Goal: Find contact information: Find contact information

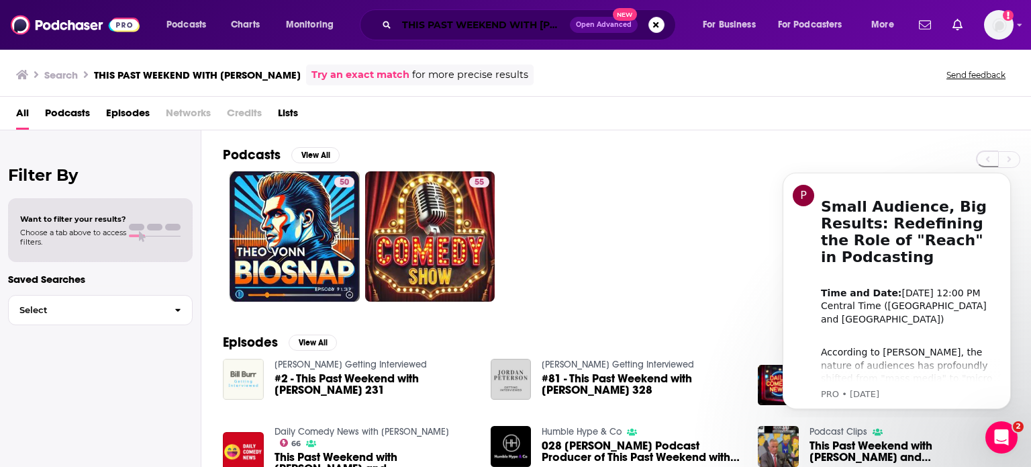
click at [497, 23] on input "THIS PAST WEEKEND WITH [PERSON_NAME]" at bounding box center [483, 24] width 173 height 21
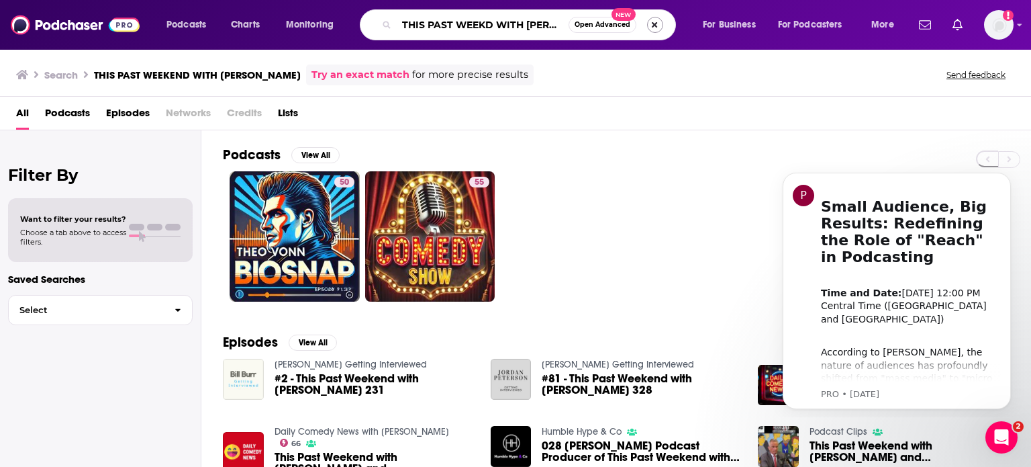
type input "THIS PAST WEEKD WITH [PERSON_NAME]"
click at [650, 21] on button "Search podcasts, credits, & more..." at bounding box center [655, 25] width 16 height 16
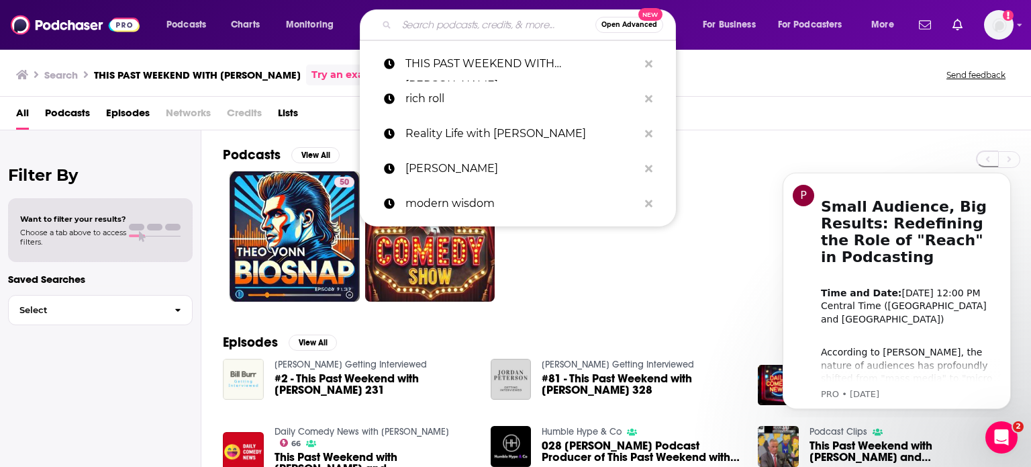
paste input "[PERSON_NAME] on the Run"
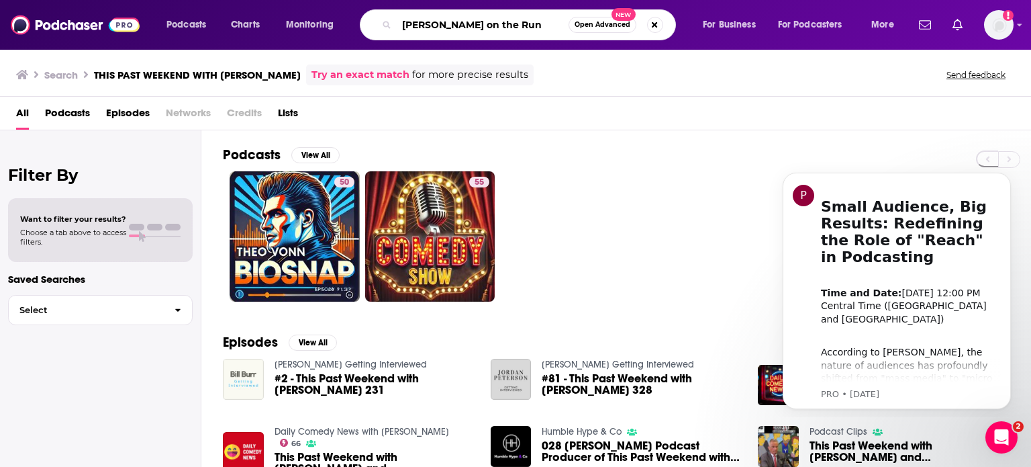
type input "[PERSON_NAME] on the Run"
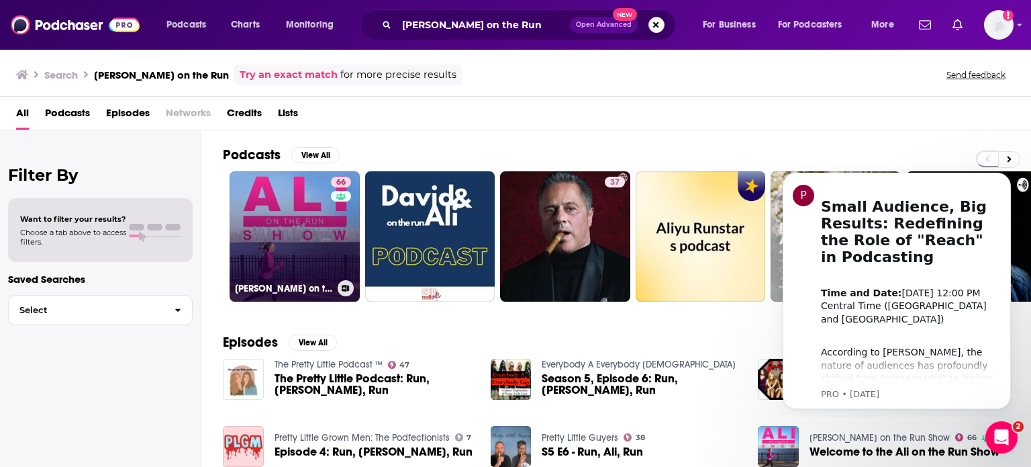
click at [292, 256] on link "66 [PERSON_NAME] on the Run Show" at bounding box center [295, 236] width 130 height 130
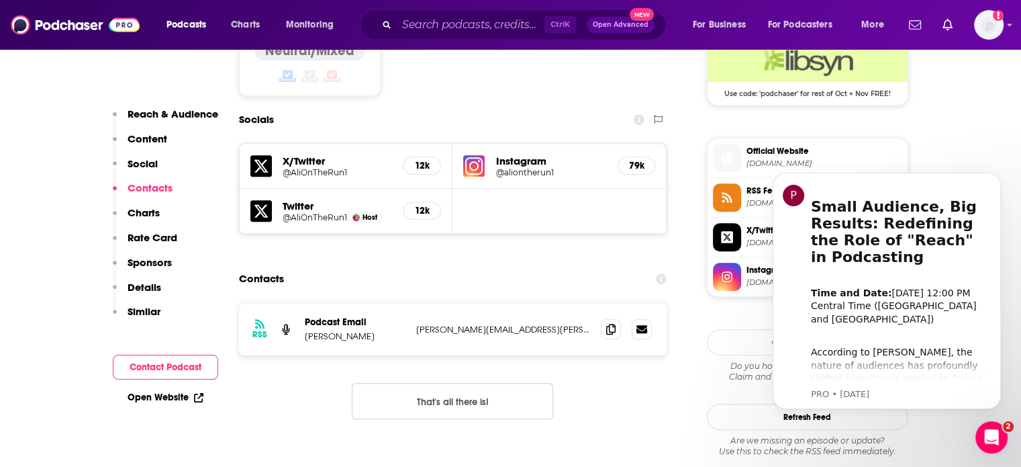
scroll to position [1171, 0]
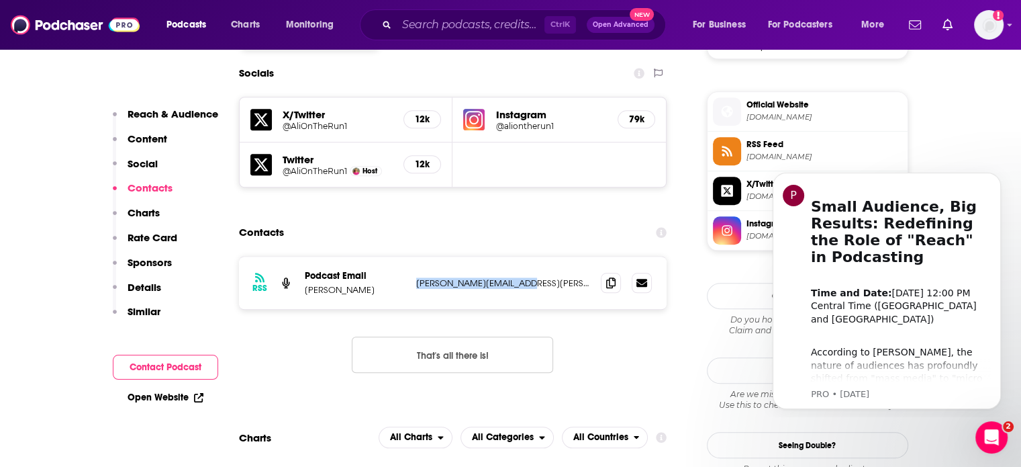
drag, startPoint x: 524, startPoint y: 211, endPoint x: 416, endPoint y: 214, distance: 108.1
click at [416, 277] on p "[PERSON_NAME][EMAIL_ADDRESS][PERSON_NAME][DOMAIN_NAME]" at bounding box center [503, 282] width 175 height 11
copy p "[PERSON_NAME][EMAIL_ADDRESS][PERSON_NAME][DOMAIN_NAME]"
click at [400, 29] on input "Search podcasts, credits, & more..." at bounding box center [471, 24] width 148 height 21
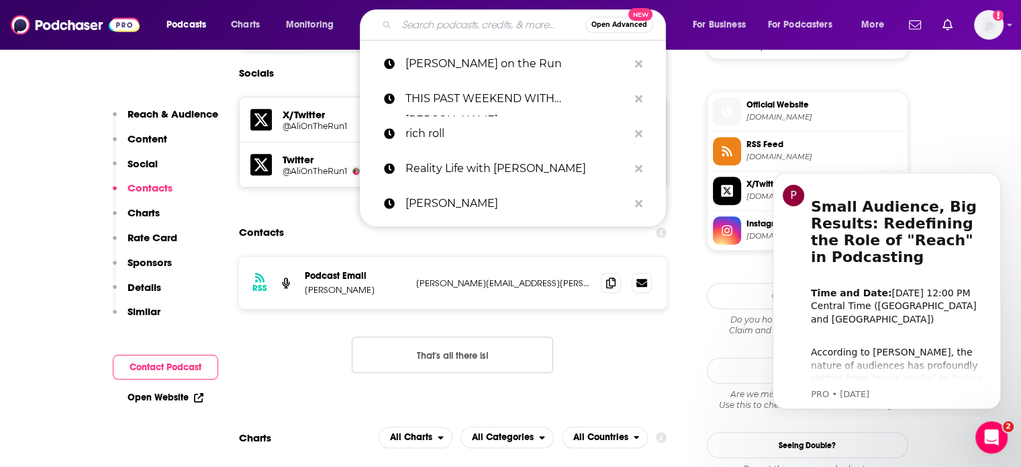
paste input "The Morning Shakeout"
type input "The Morning Shakeout"
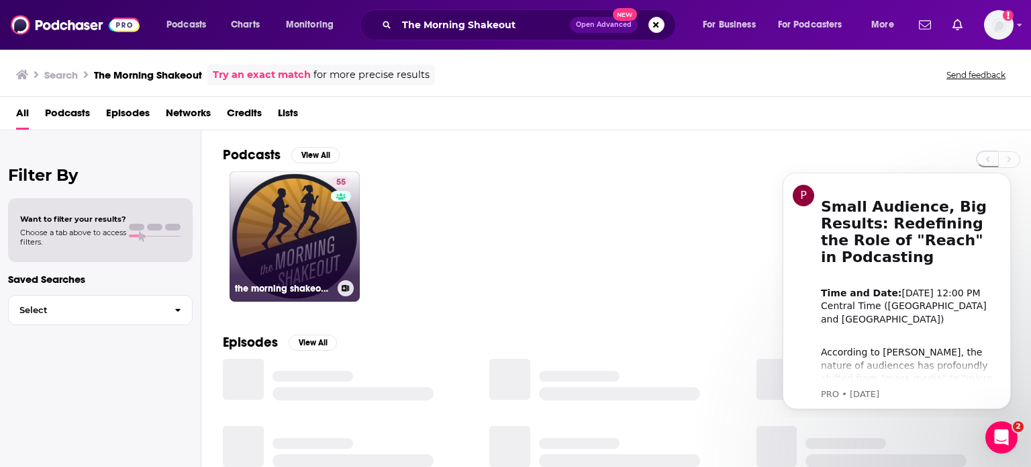
click at [310, 213] on link "55 the morning shakeout podcast" at bounding box center [295, 236] width 130 height 130
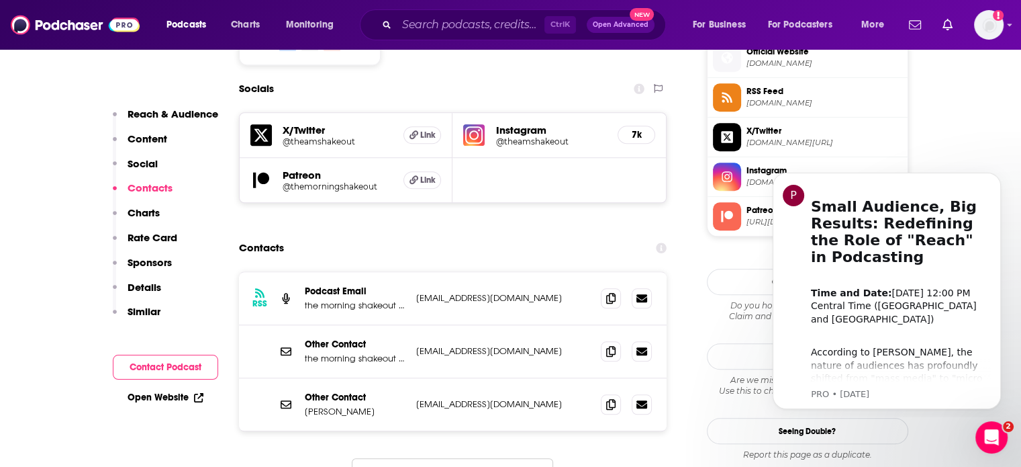
scroll to position [1633, 0]
